Goal: Information Seeking & Learning: Learn about a topic

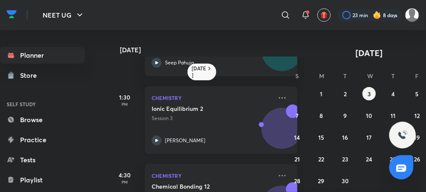
scroll to position [260, 0]
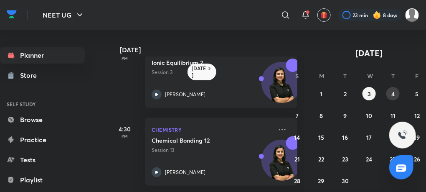
click at [391, 95] on button "4" at bounding box center [392, 93] width 13 height 13
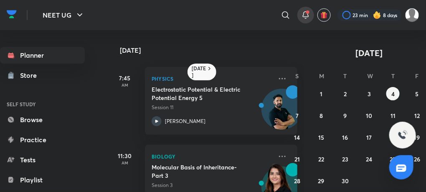
click at [307, 11] on span at bounding box center [307, 11] width 3 height 3
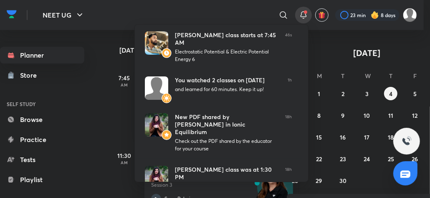
click at [95, 58] on div at bounding box center [215, 99] width 430 height 198
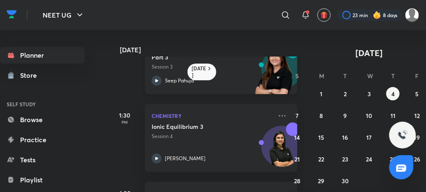
scroll to position [120, 0]
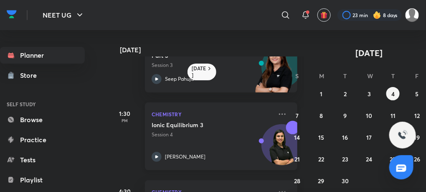
click at [157, 156] on icon at bounding box center [157, 157] width 10 height 10
